Goal: Information Seeking & Learning: Learn about a topic

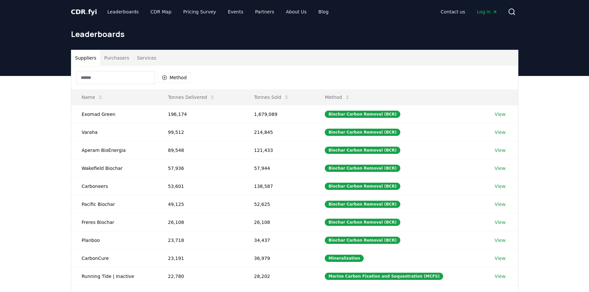
click at [103, 78] on input at bounding box center [115, 77] width 78 height 13
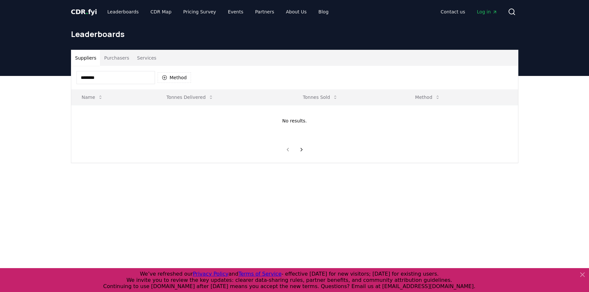
type input "********"
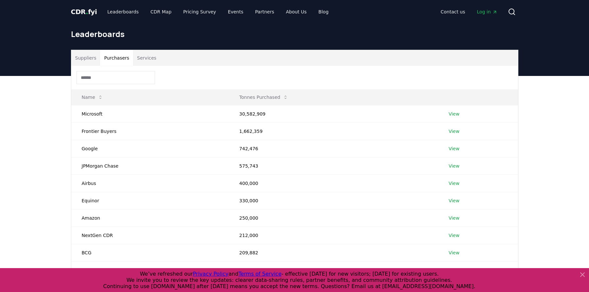
click at [118, 57] on button "Purchasers" at bounding box center [116, 58] width 33 height 16
click at [105, 78] on input at bounding box center [115, 77] width 78 height 13
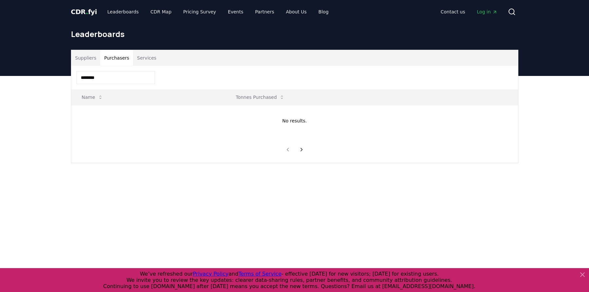
type input "********"
click at [91, 63] on button "Suppliers" at bounding box center [85, 58] width 29 height 16
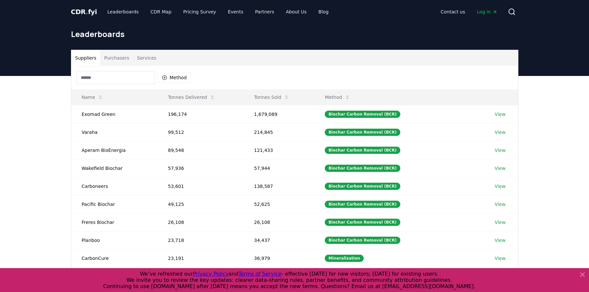
click at [117, 57] on button "Purchasers" at bounding box center [116, 58] width 33 height 16
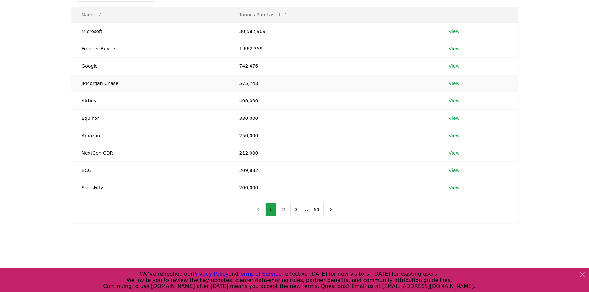
scroll to position [84, 0]
click at [284, 204] on button "2" at bounding box center [282, 207] width 11 height 13
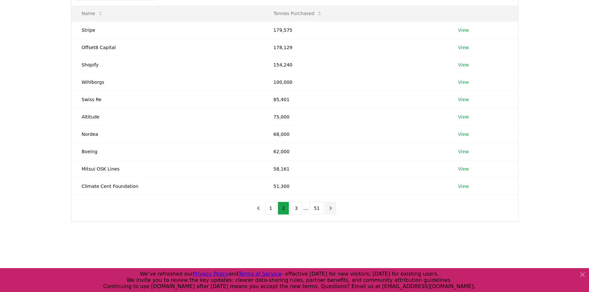
click at [327, 206] on icon "next page" at bounding box center [330, 208] width 6 height 6
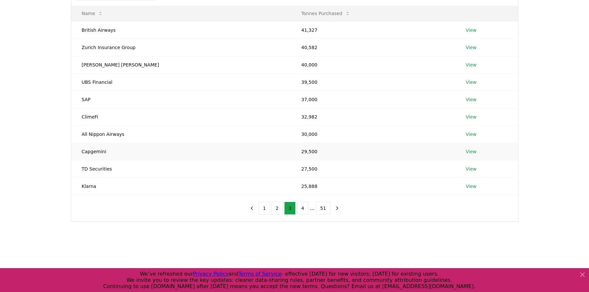
click at [96, 151] on td "Capgemini" at bounding box center [181, 151] width 220 height 17
click at [122, 149] on td "Capgemini" at bounding box center [181, 151] width 220 height 17
click at [465, 152] on link "View" at bounding box center [470, 151] width 11 height 7
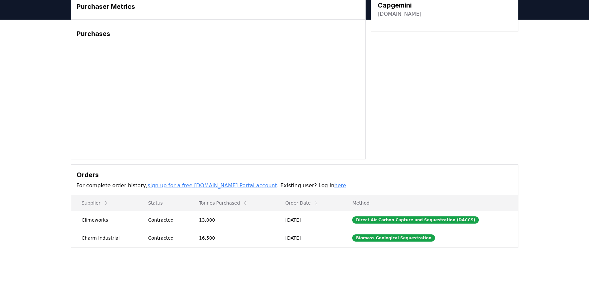
scroll to position [32, 0]
